Goal: Find specific page/section: Find specific page/section

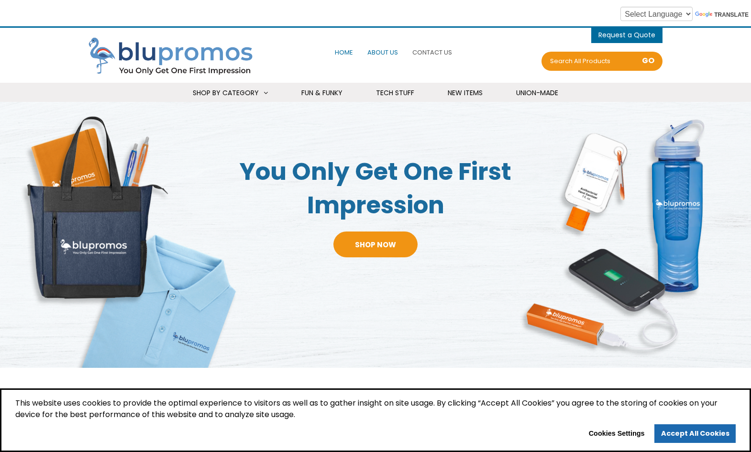
click at [384, 50] on span "About Us" at bounding box center [382, 52] width 31 height 9
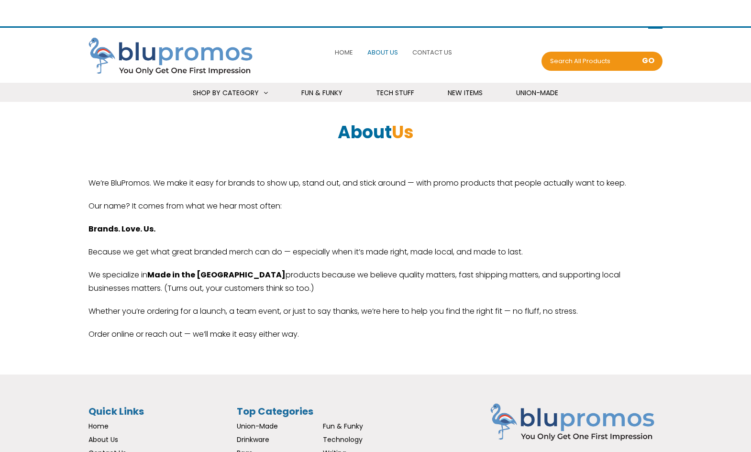
select select "Language Translate Widget"
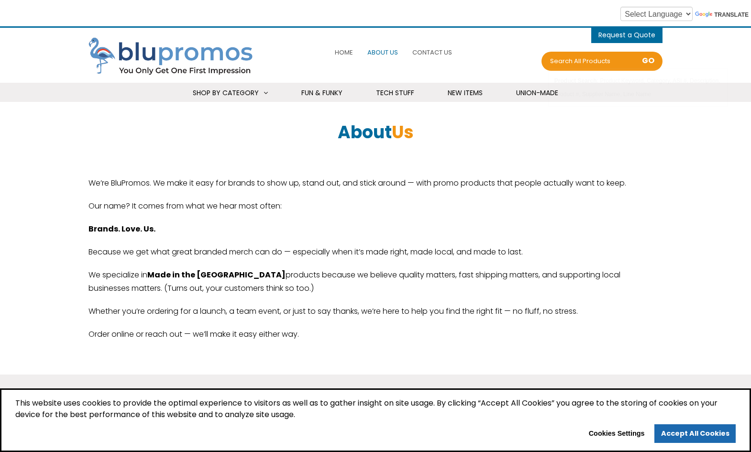
click at [554, 93] on div "Product Search : Product Keyword, Category, ASI #, Description, Product #, Supp…" at bounding box center [637, 87] width 171 height 31
click at [534, 95] on span "Union-Made" at bounding box center [537, 93] width 42 height 10
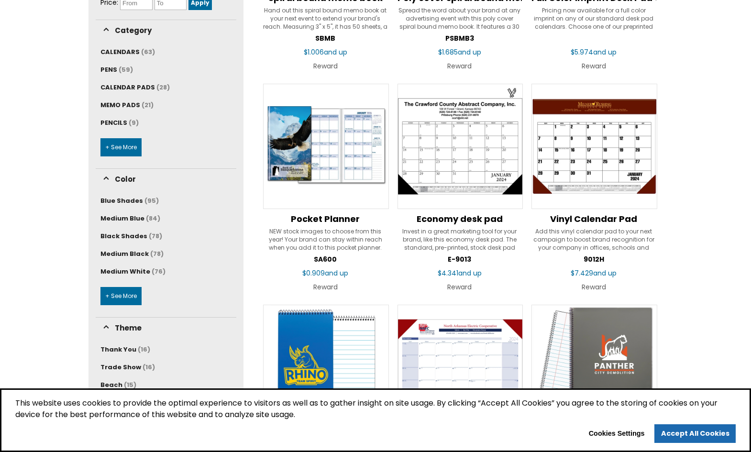
scroll to position [310, 0]
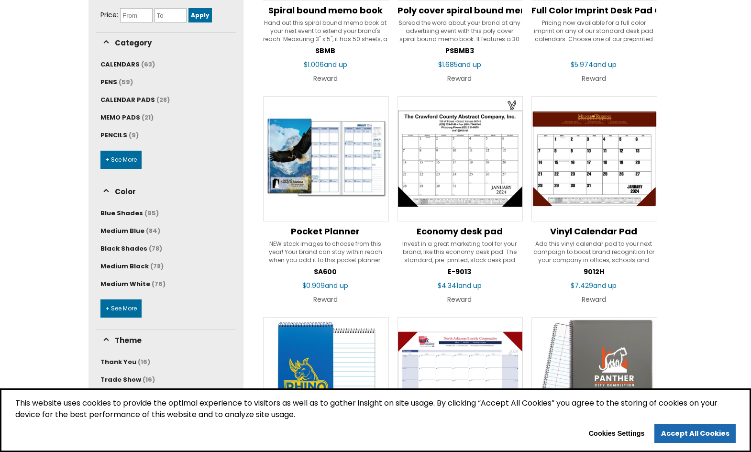
click at [113, 162] on link "+ See More" at bounding box center [120, 160] width 41 height 18
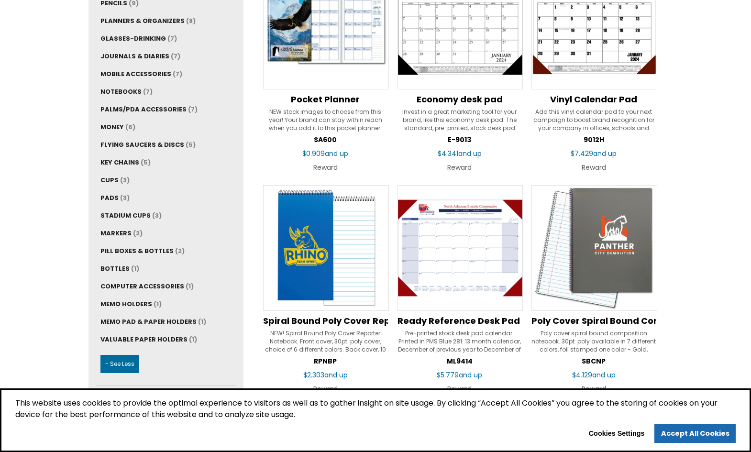
scroll to position [455, 0]
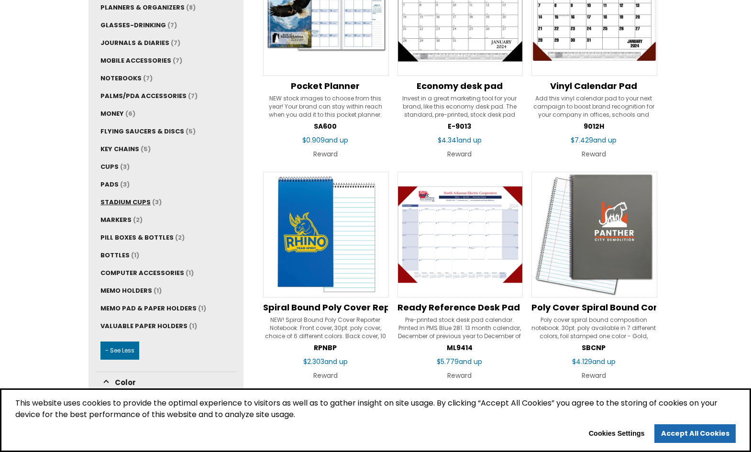
click at [133, 201] on span "STADIUM CUPS" at bounding box center [125, 201] width 50 height 9
